Goal: Task Accomplishment & Management: Manage account settings

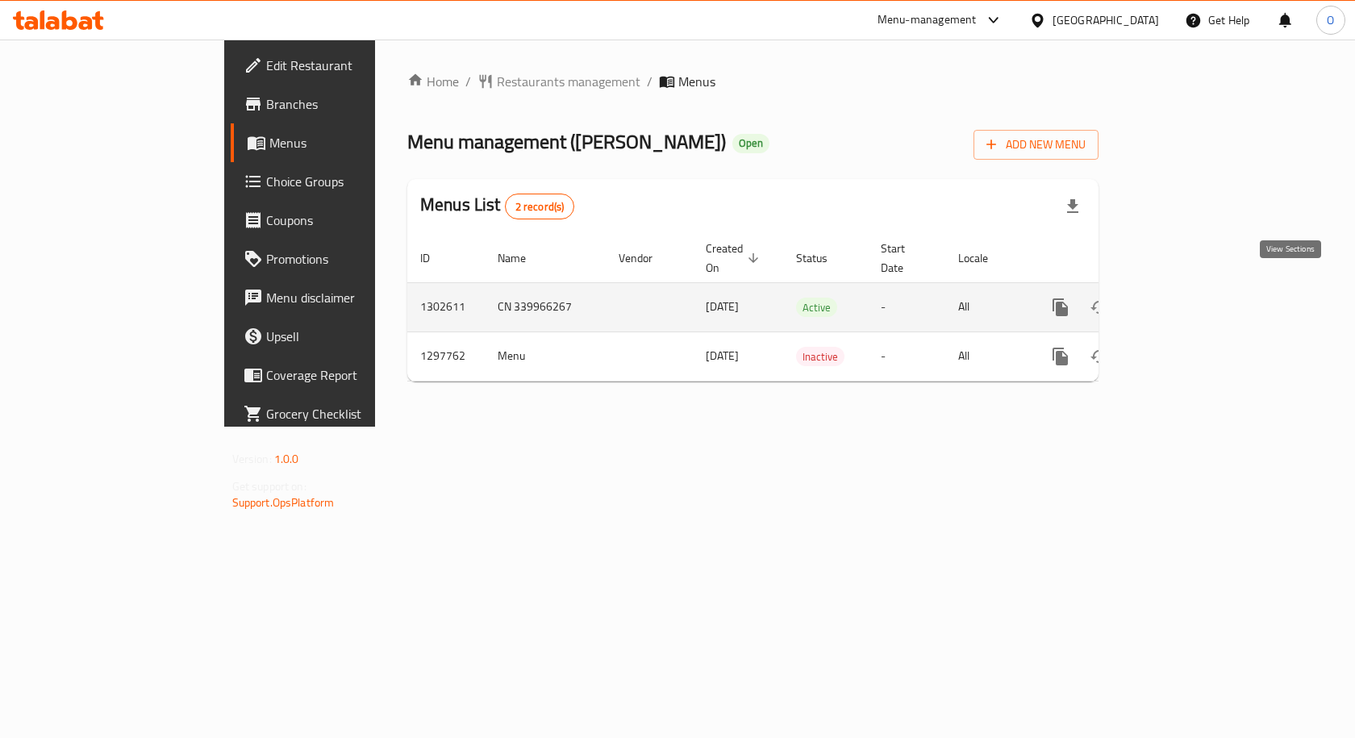
click at [1187, 298] on icon "enhanced table" at bounding box center [1176, 307] width 19 height 19
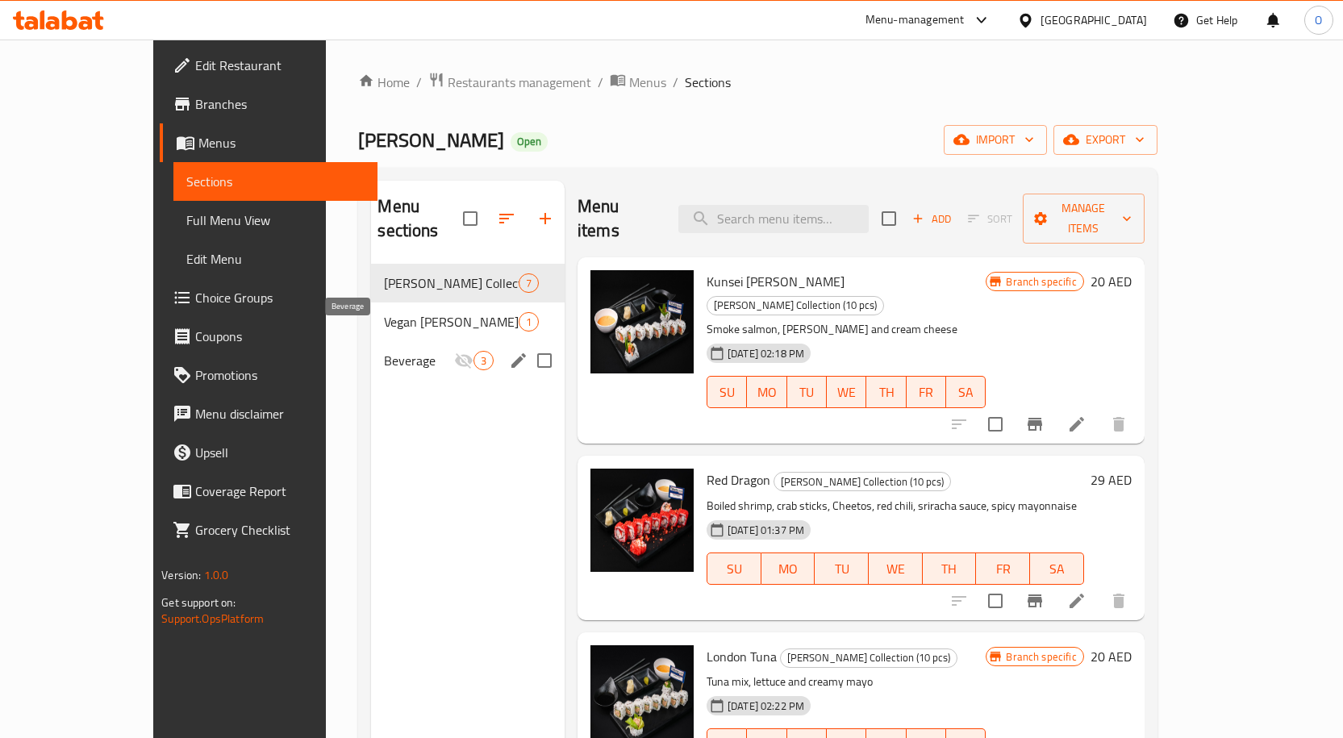
click at [384, 351] on span "Beverage" at bounding box center [418, 360] width 69 height 19
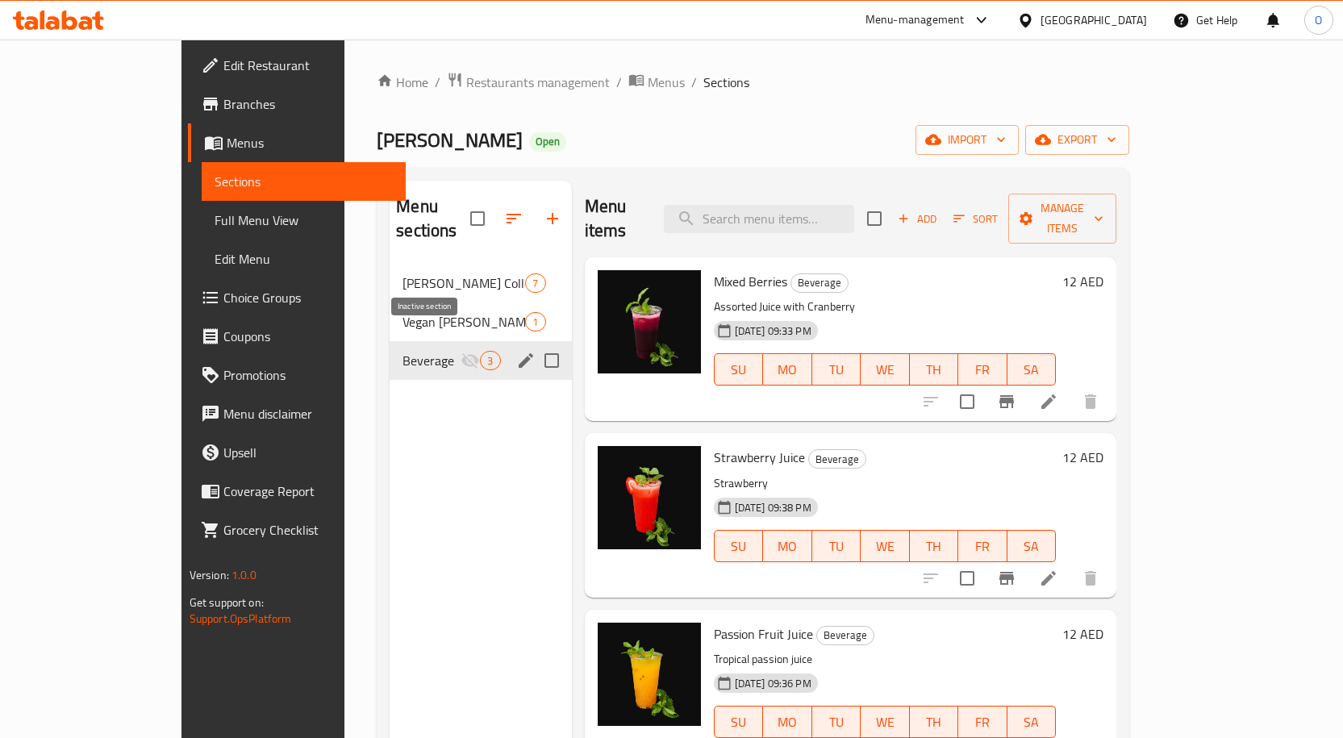
click at [461, 351] on icon "Menu sections" at bounding box center [470, 360] width 19 height 19
click at [516, 351] on icon "edit" at bounding box center [525, 360] width 19 height 19
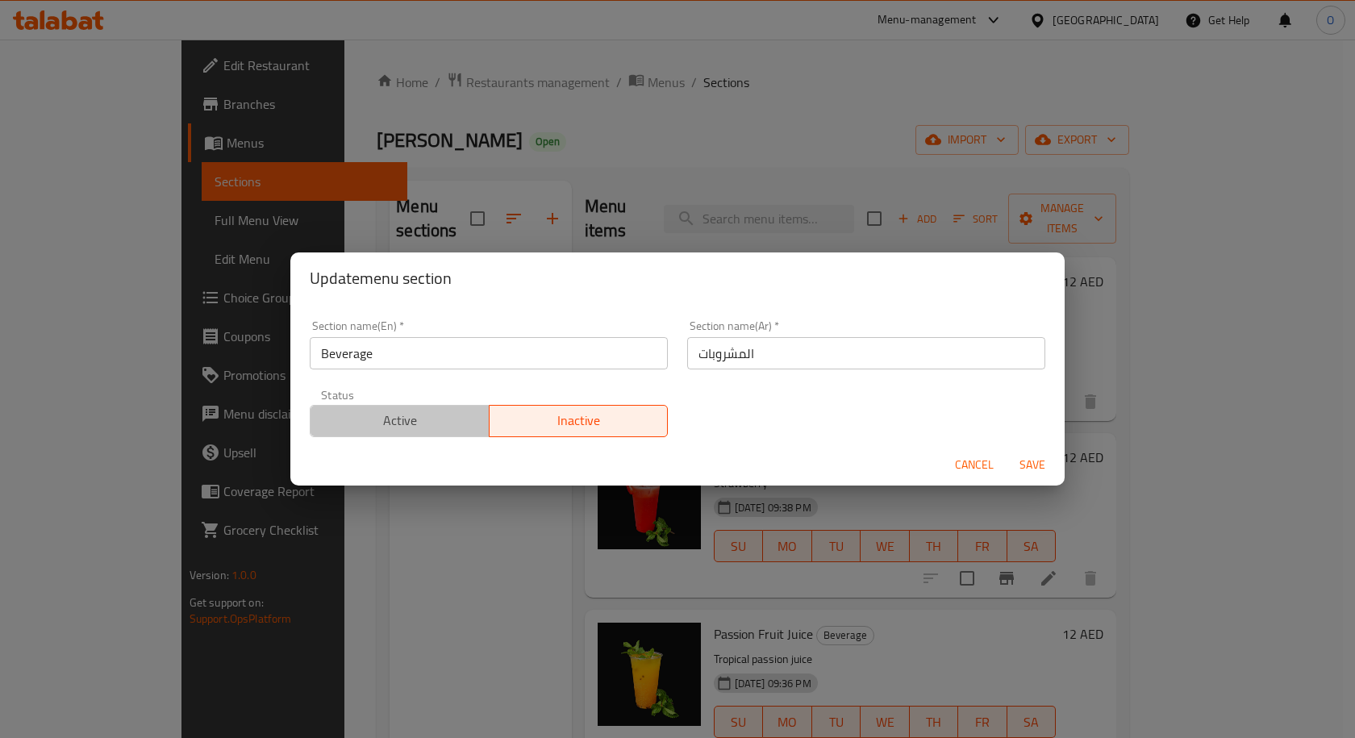
click at [420, 420] on span "Active" at bounding box center [400, 420] width 166 height 23
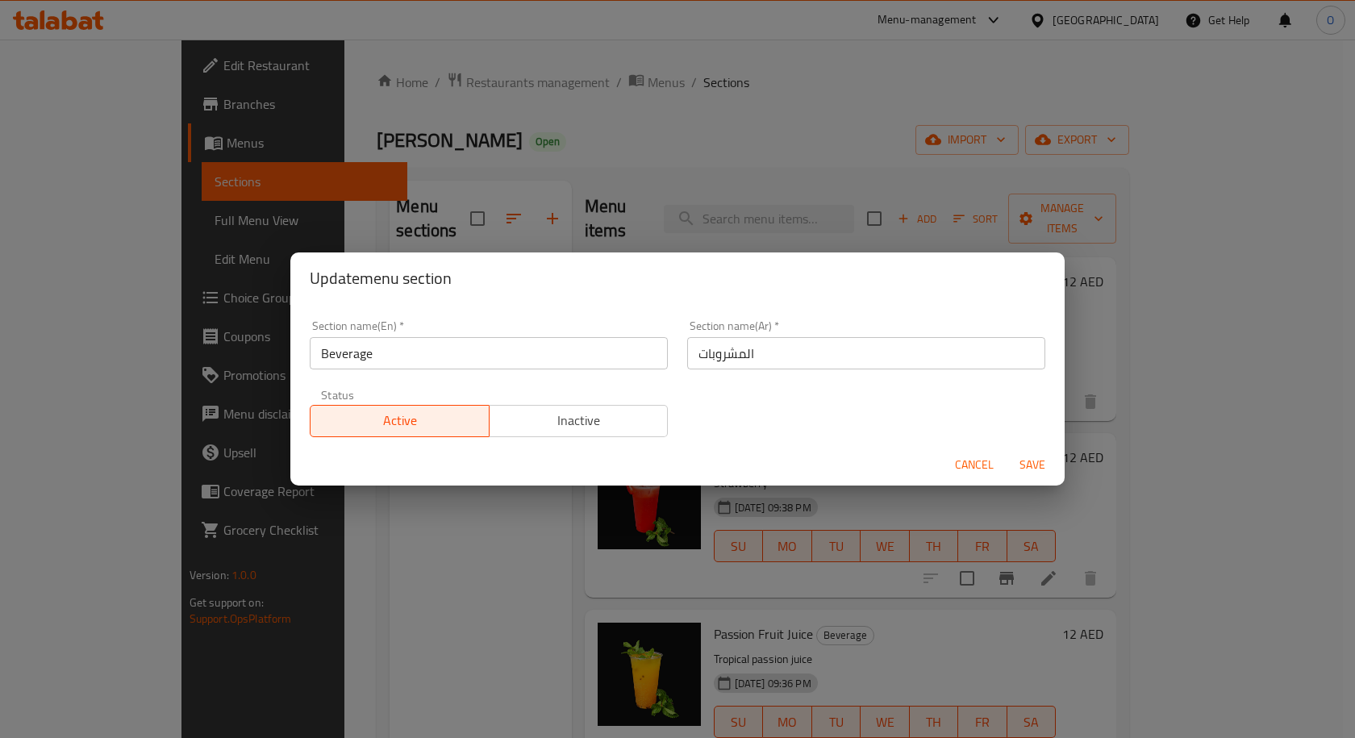
click at [1036, 461] on span "Save" at bounding box center [1032, 465] width 39 height 20
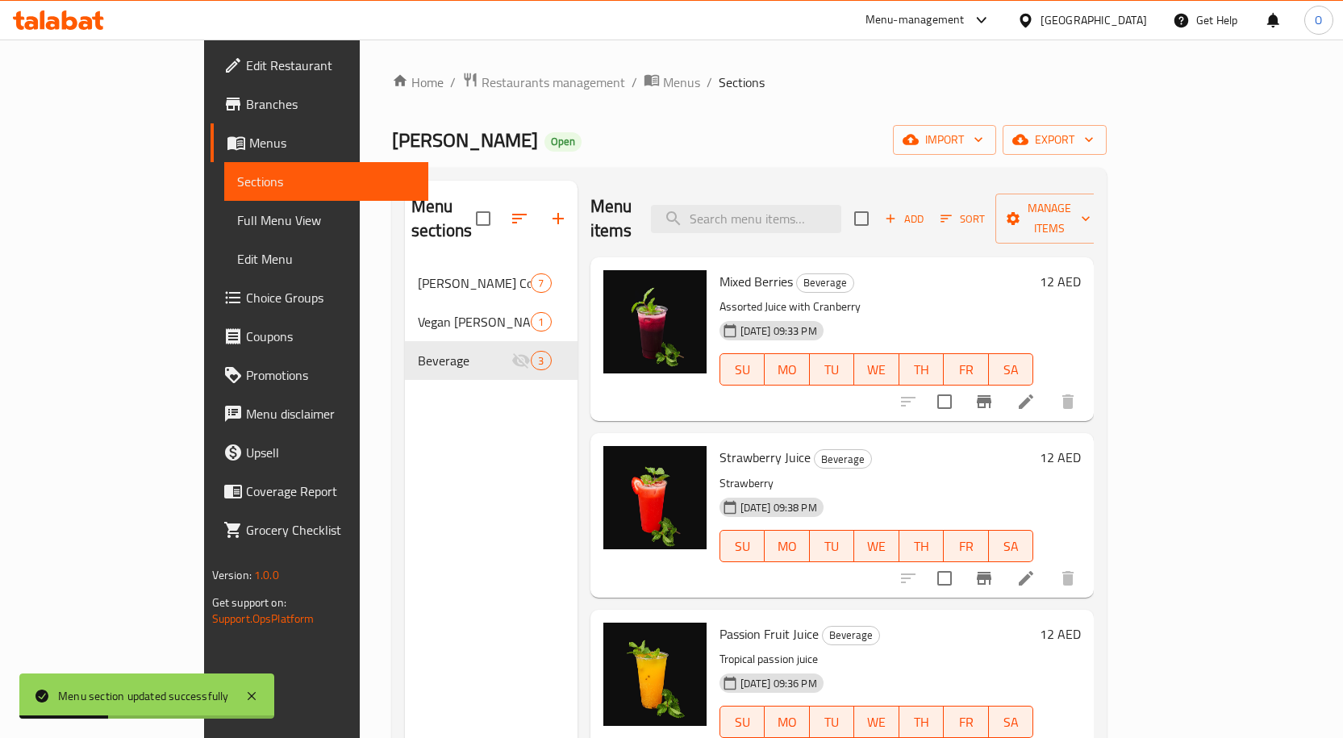
click at [237, 188] on span "Sections" at bounding box center [326, 181] width 178 height 19
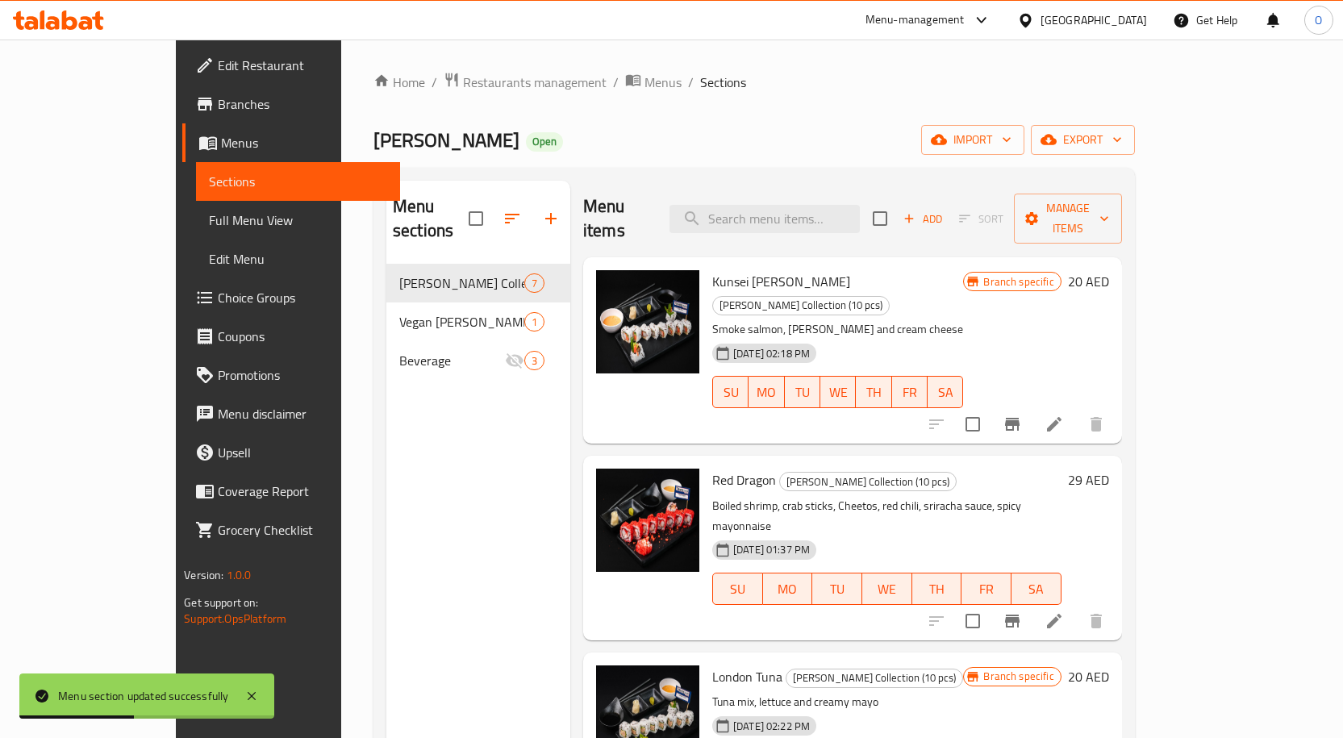
click at [182, 137] on link "Menus" at bounding box center [291, 142] width 218 height 39
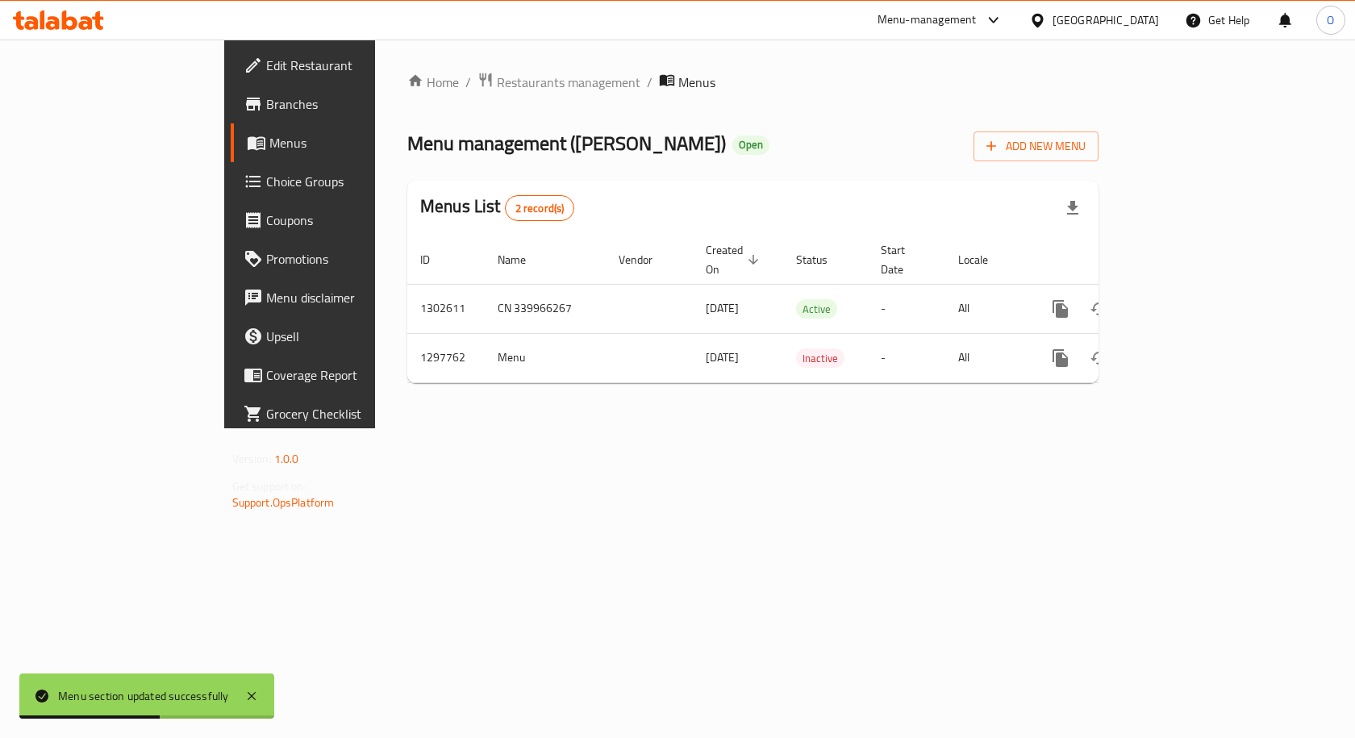
click at [269, 135] on span "Menus" at bounding box center [353, 142] width 169 height 19
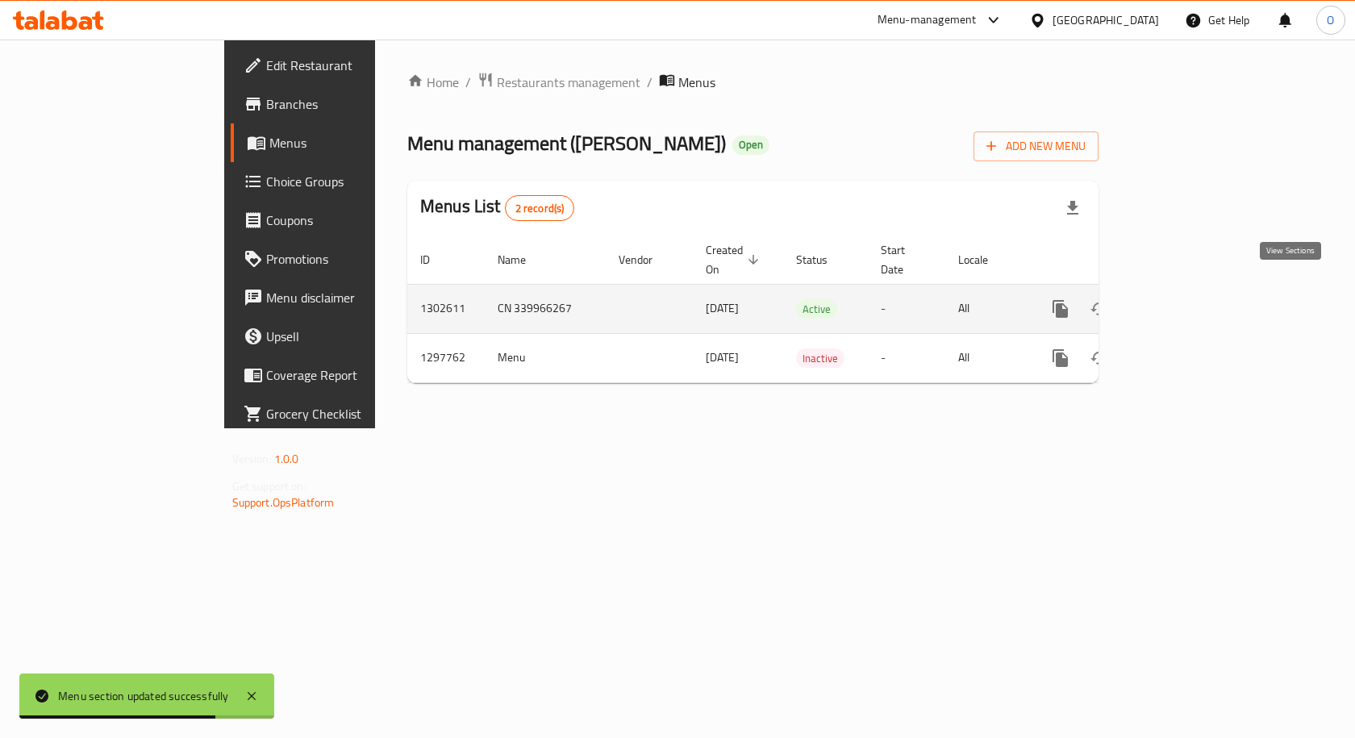
click at [1187, 299] on icon "enhanced table" at bounding box center [1176, 308] width 19 height 19
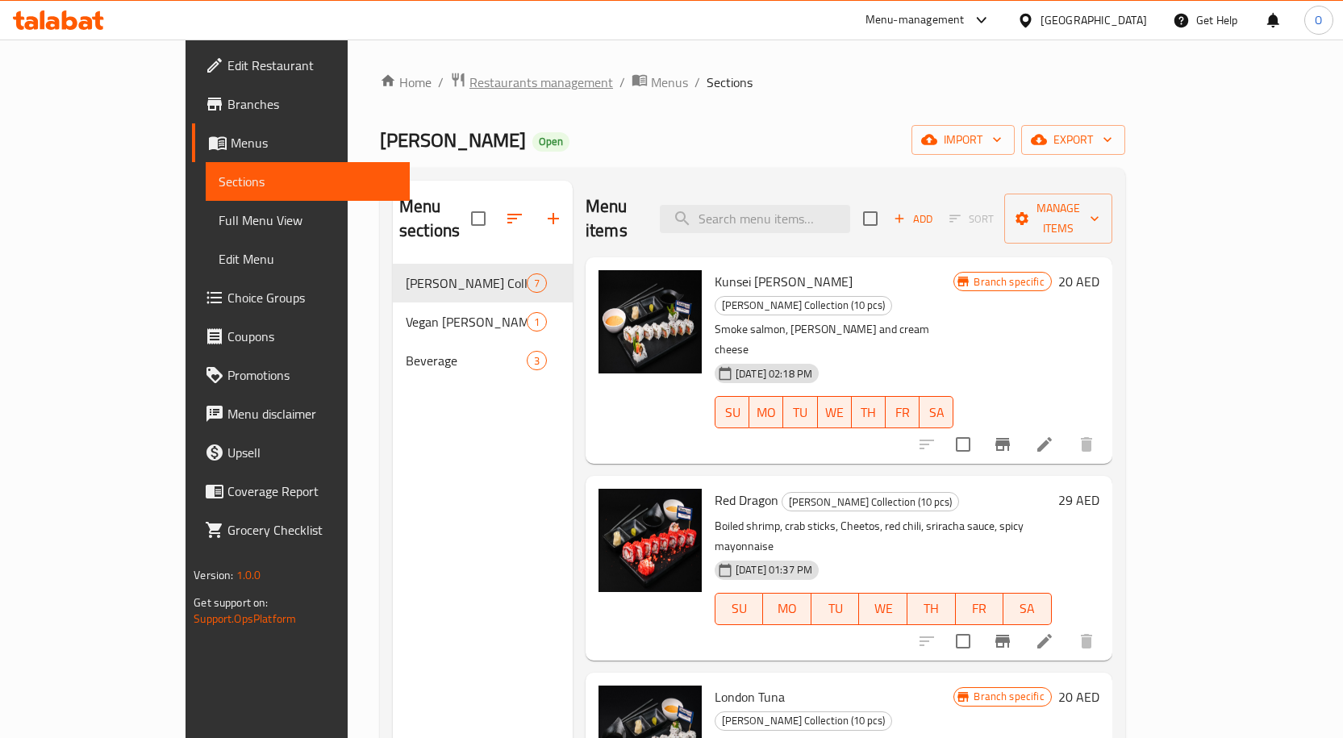
click at [470, 80] on span "Restaurants management" at bounding box center [542, 82] width 144 height 19
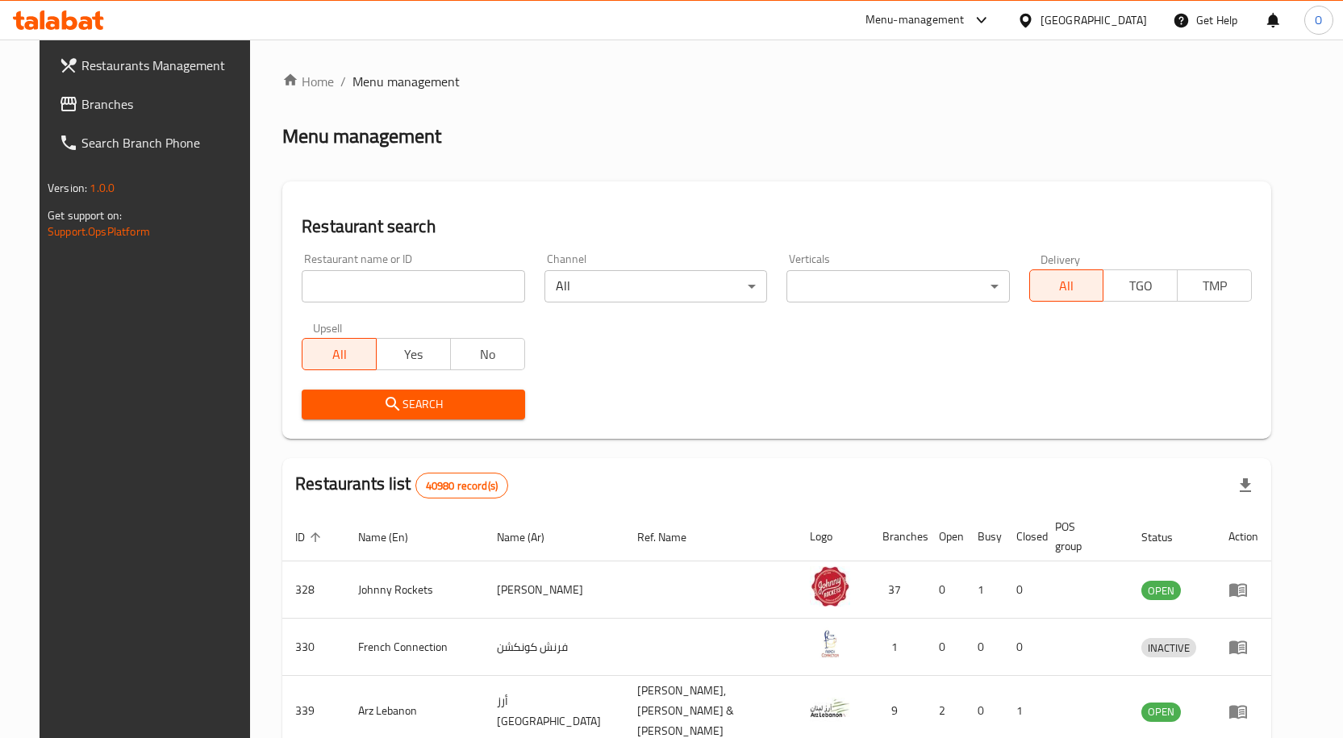
click at [81, 100] on span "Branches" at bounding box center [165, 103] width 169 height 19
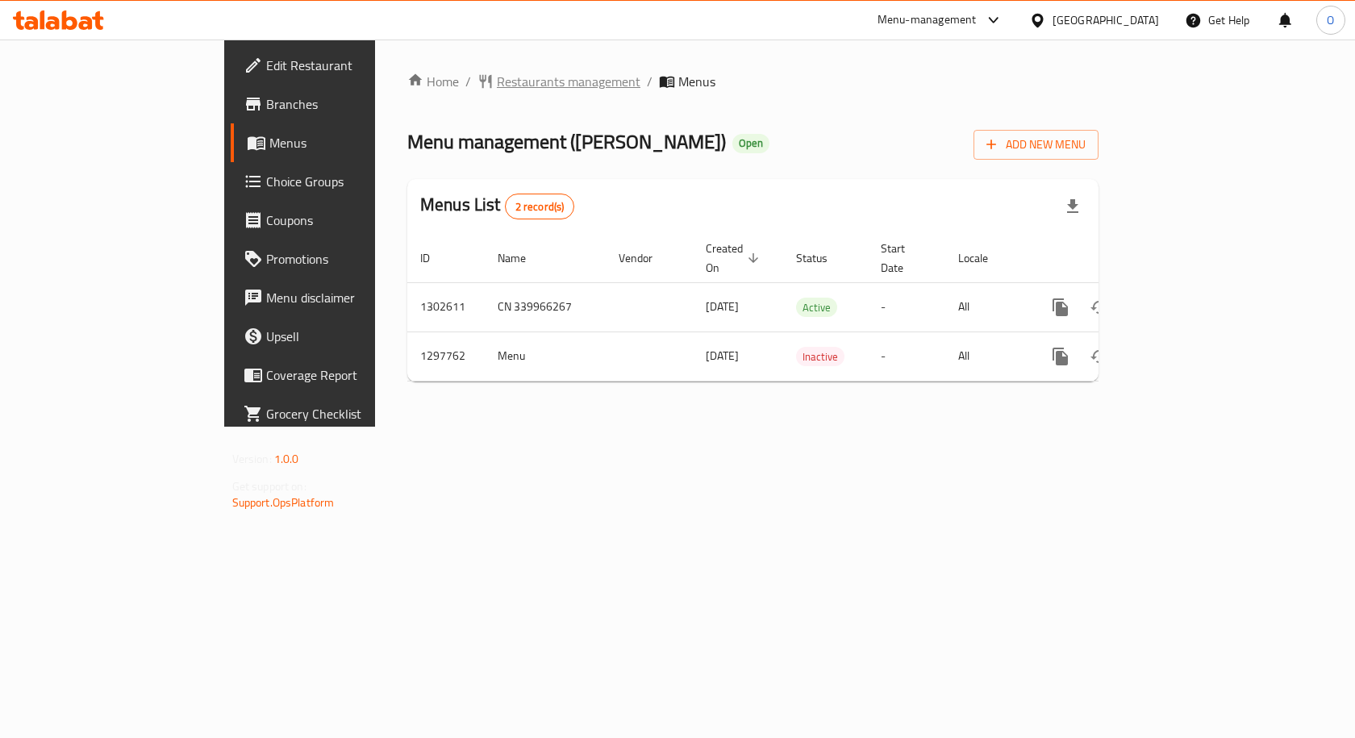
click at [497, 76] on span "Restaurants management" at bounding box center [569, 81] width 144 height 19
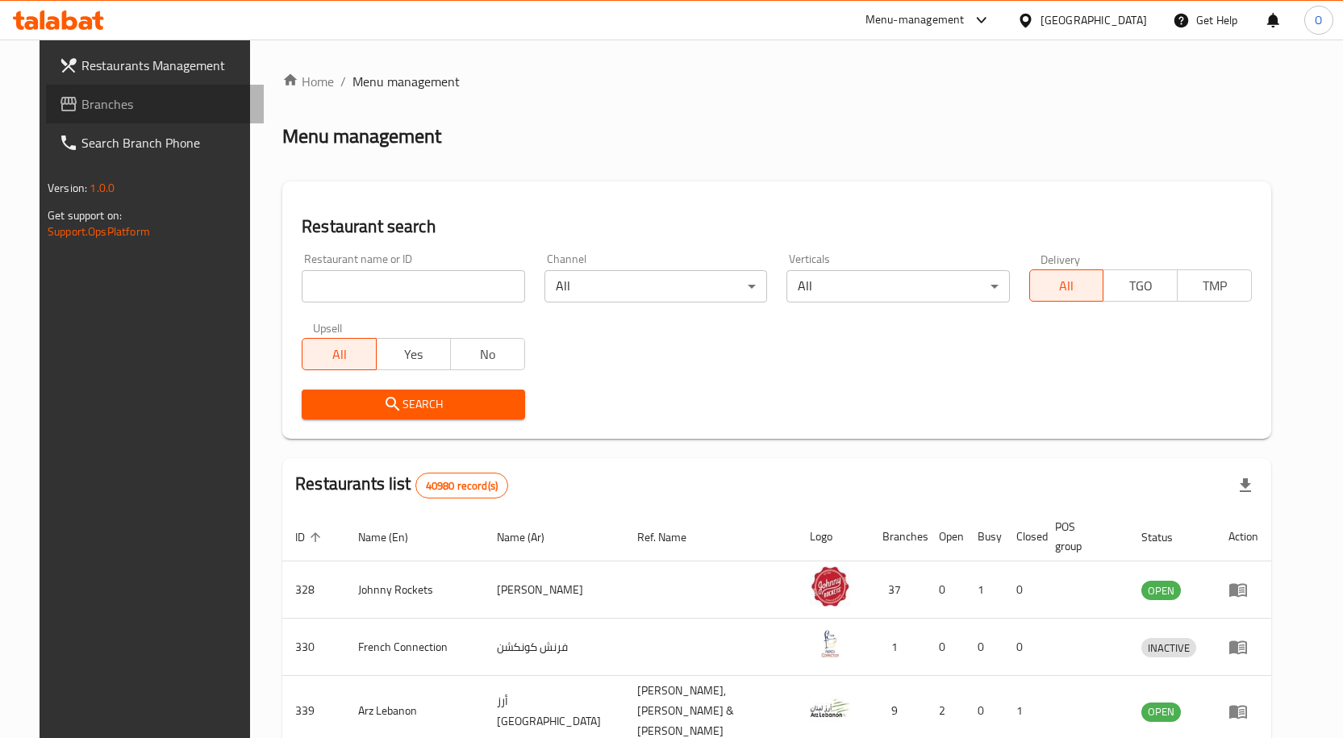
click at [81, 99] on span "Branches" at bounding box center [165, 103] width 169 height 19
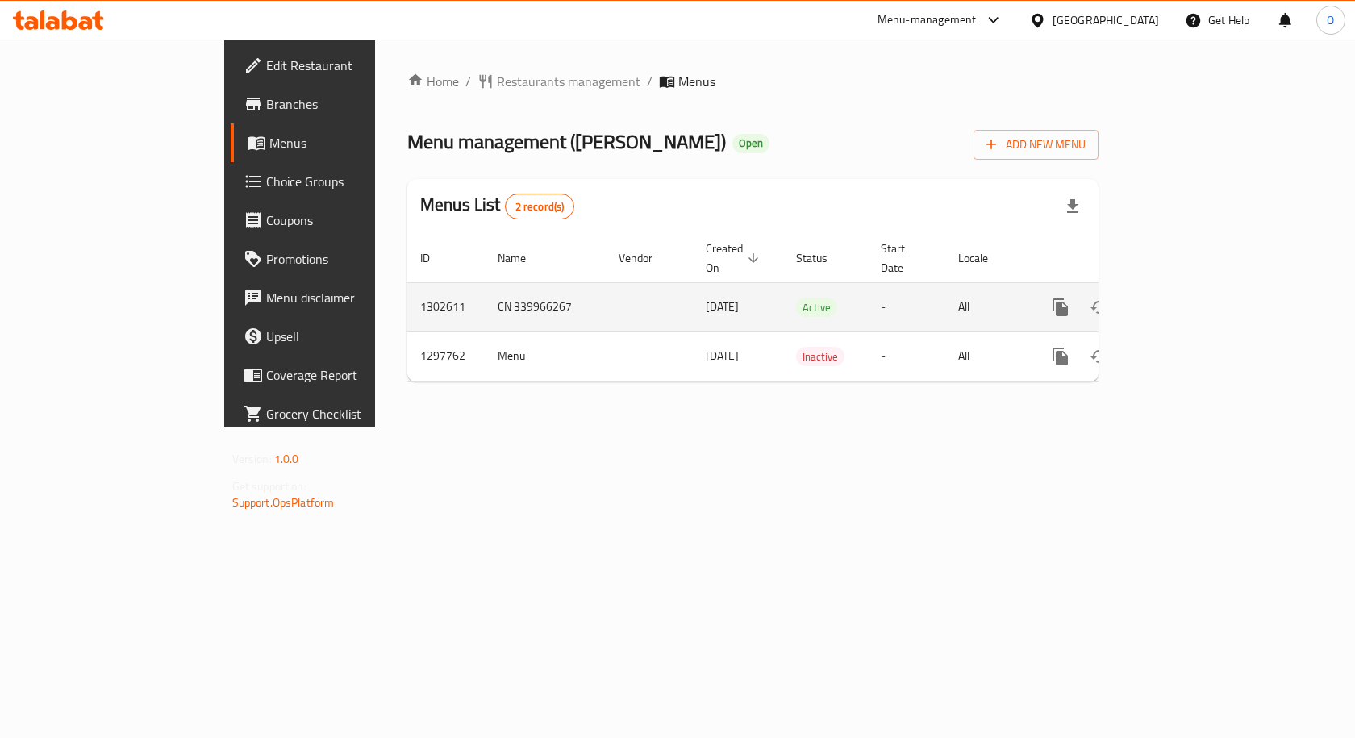
click at [1187, 298] on icon "enhanced table" at bounding box center [1176, 307] width 19 height 19
